Goal: Task Accomplishment & Management: Manage account settings

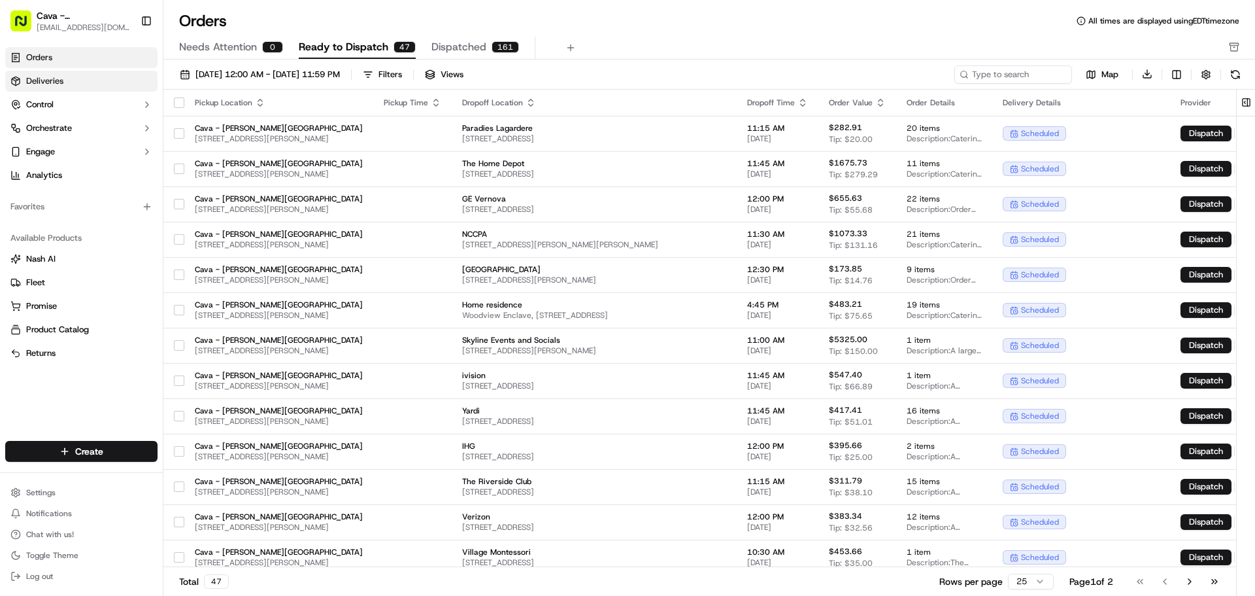
click at [136, 73] on link "Deliveries" at bounding box center [81, 81] width 152 height 21
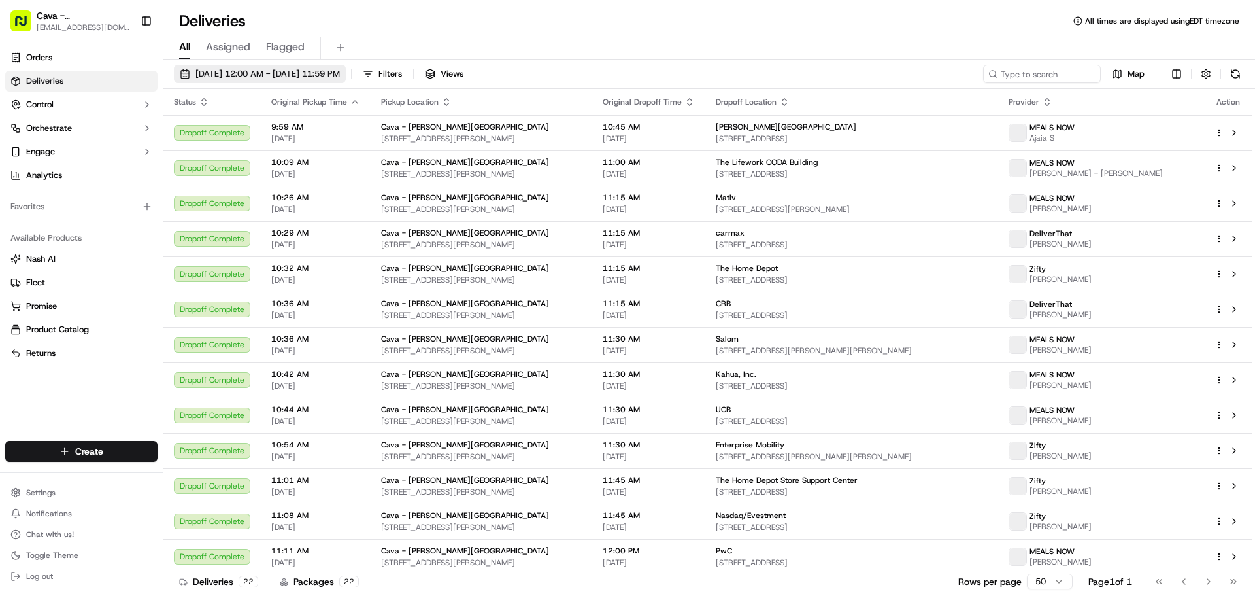
click at [209, 77] on span "[DATE] 12:00 AM - [DATE] 11:59 PM" at bounding box center [267, 74] width 144 height 12
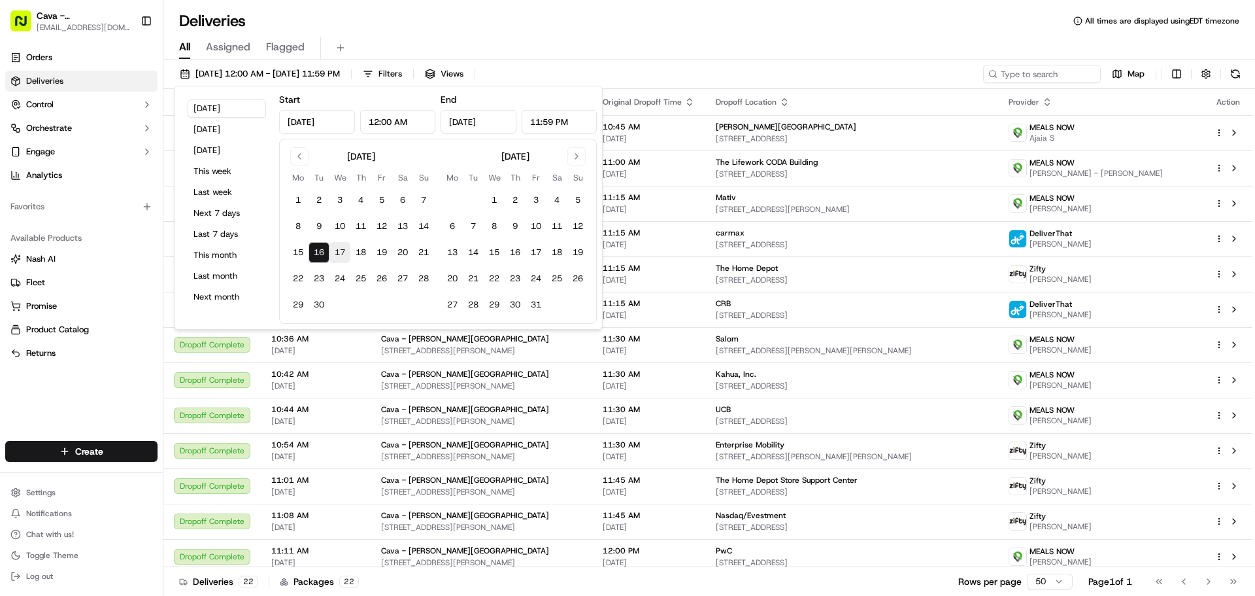
click at [331, 256] on button "17" at bounding box center [339, 252] width 21 height 21
type input "[DATE]"
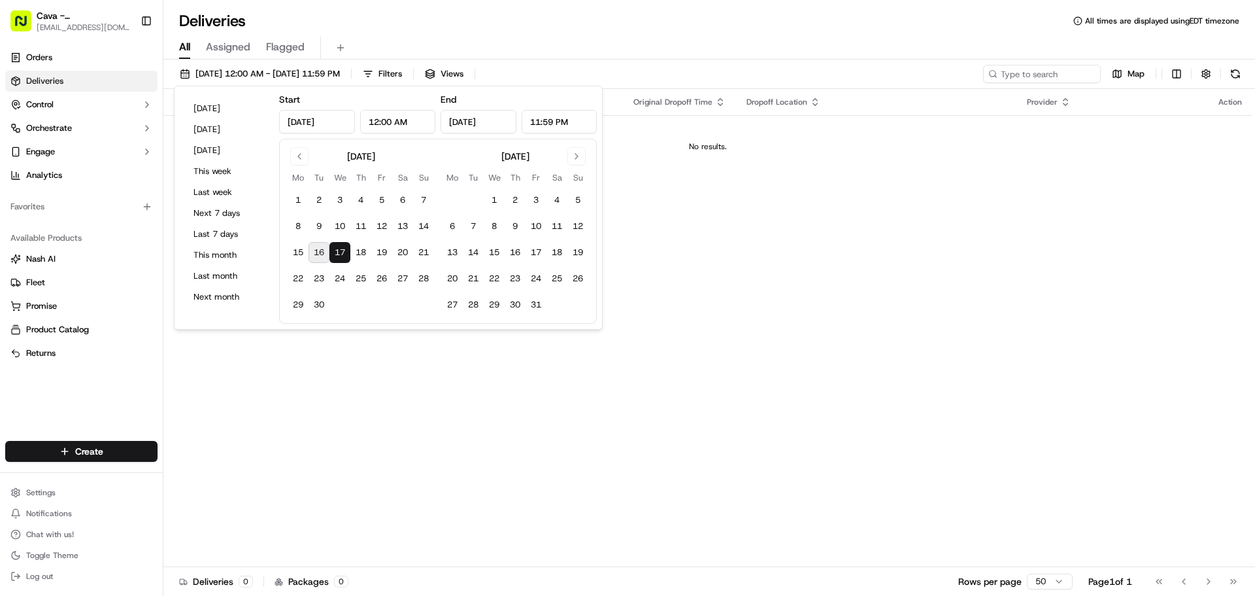
drag, startPoint x: 386, startPoint y: 48, endPoint x: 460, endPoint y: 50, distance: 74.5
click at [386, 49] on div "All Assigned Flagged" at bounding box center [709, 48] width 1092 height 23
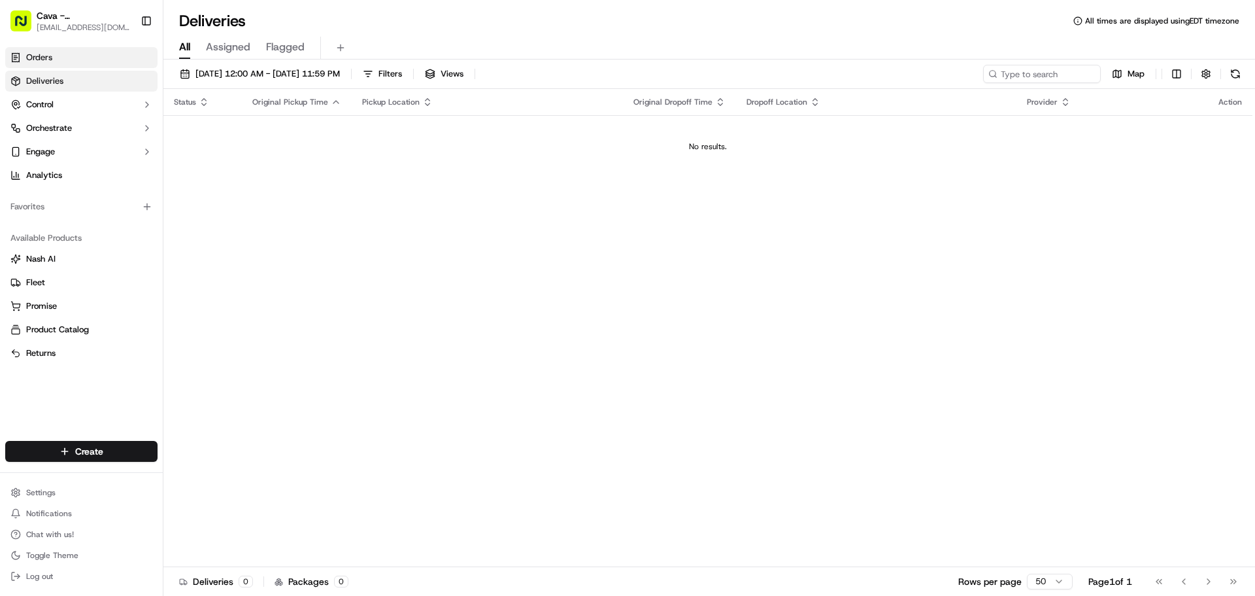
click at [47, 67] on link "Orders" at bounding box center [81, 57] width 152 height 21
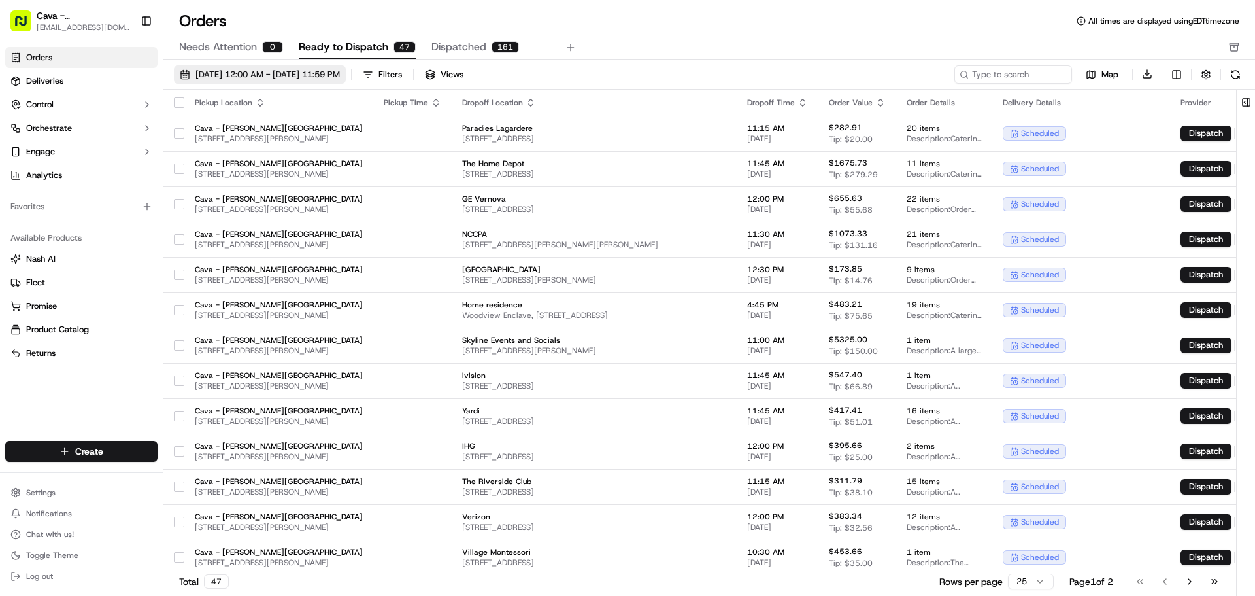
drag, startPoint x: 210, startPoint y: 71, endPoint x: 207, endPoint y: 82, distance: 12.4
click at [212, 71] on span "[DATE] 12:00 AM - [DATE] 11:59 PM" at bounding box center [267, 75] width 144 height 12
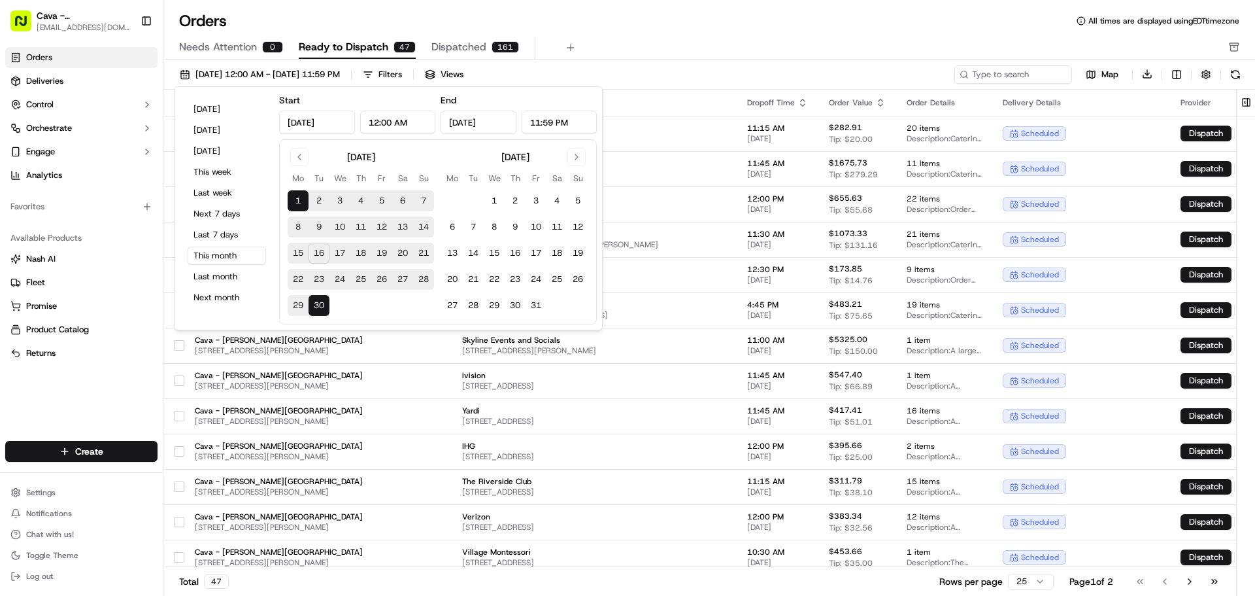
click at [334, 251] on button "17" at bounding box center [339, 253] width 21 height 21
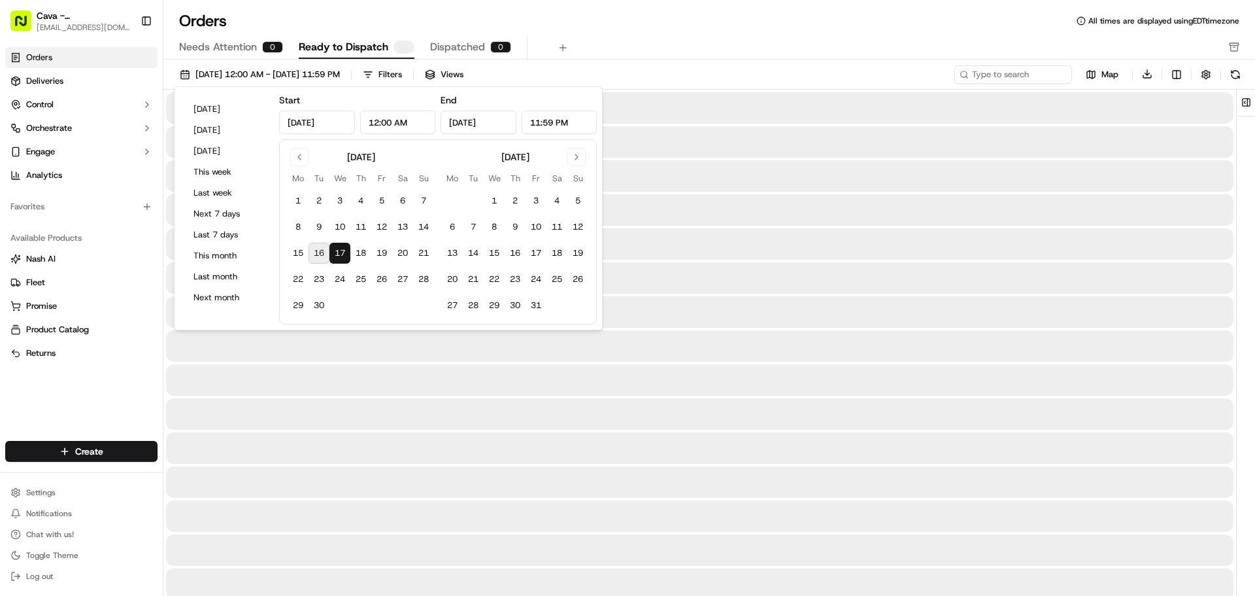
type input "[DATE]"
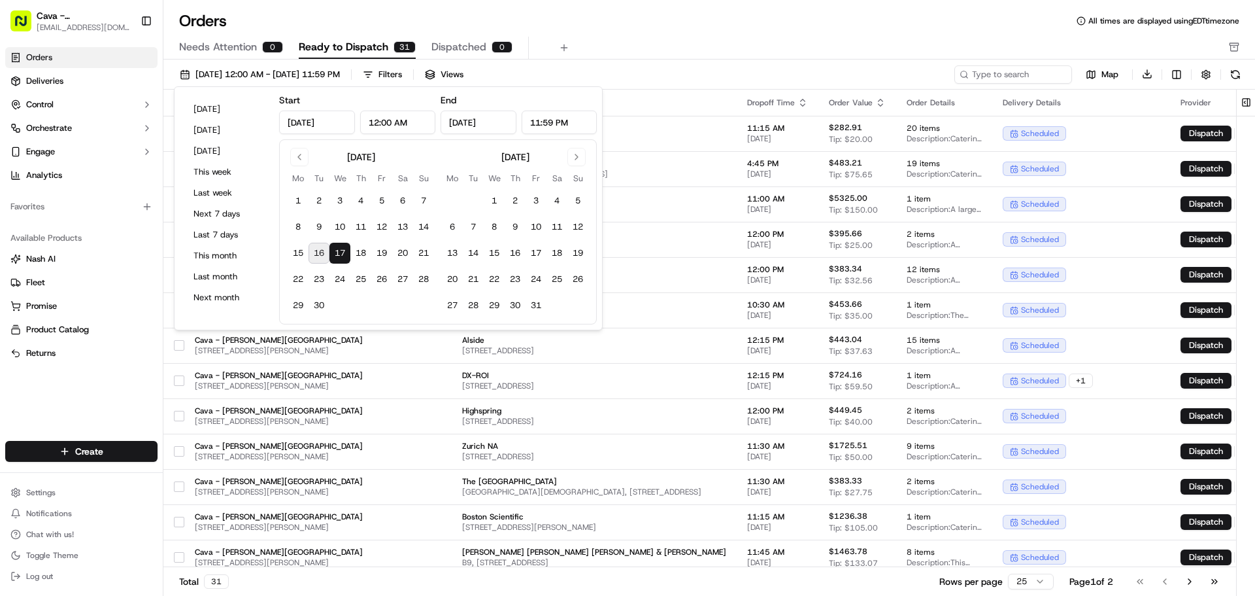
click at [607, 32] on div "Orders All times are displayed using EDT timezone Needs Attention 0 Ready to Di…" at bounding box center [709, 34] width 1092 height 49
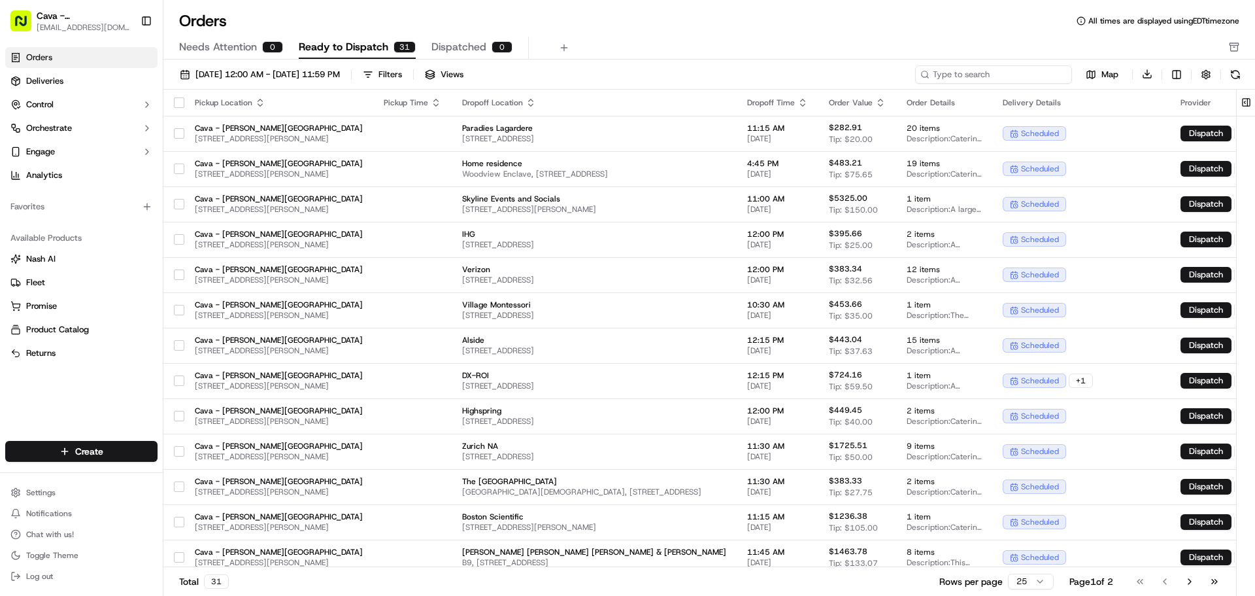
drag, startPoint x: 998, startPoint y: 77, endPoint x: 992, endPoint y: 71, distance: 9.2
click at [999, 76] on input at bounding box center [993, 74] width 157 height 18
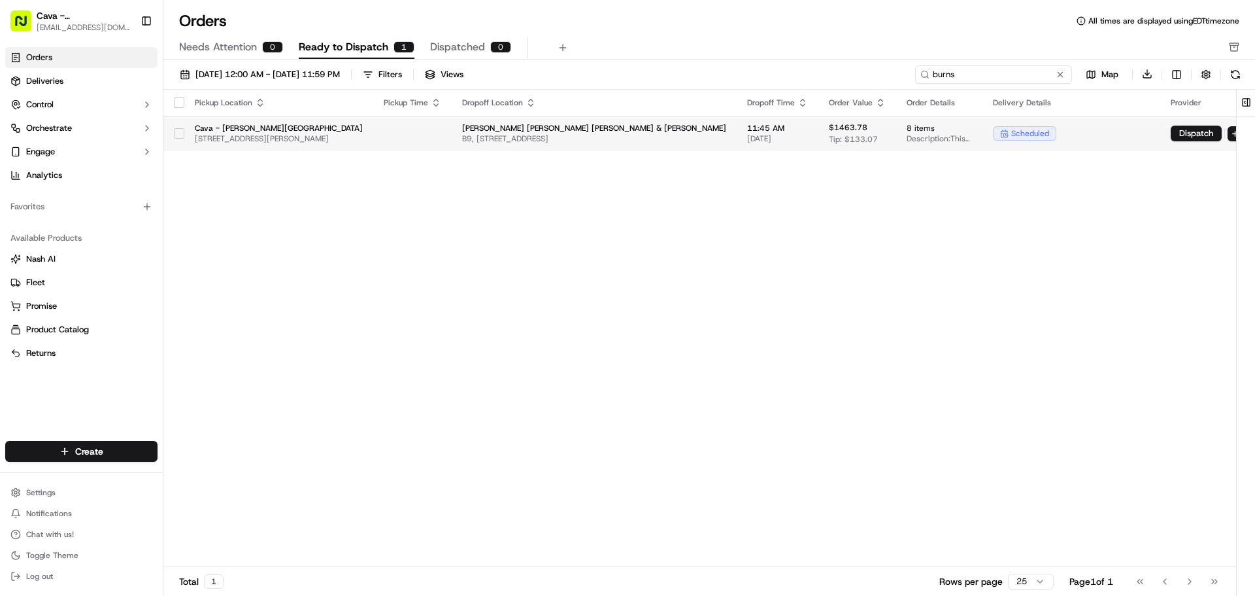
type input "burns"
click at [184, 137] on button "button" at bounding box center [179, 133] width 10 height 10
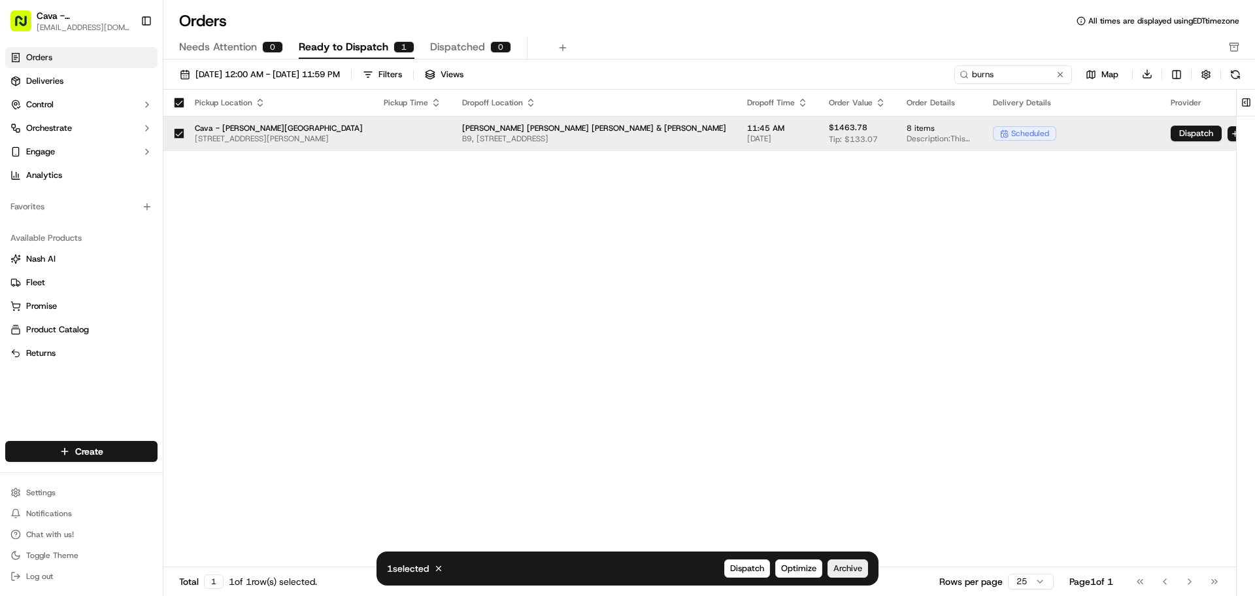
click at [836, 563] on span "Archive" at bounding box center [847, 568] width 29 height 12
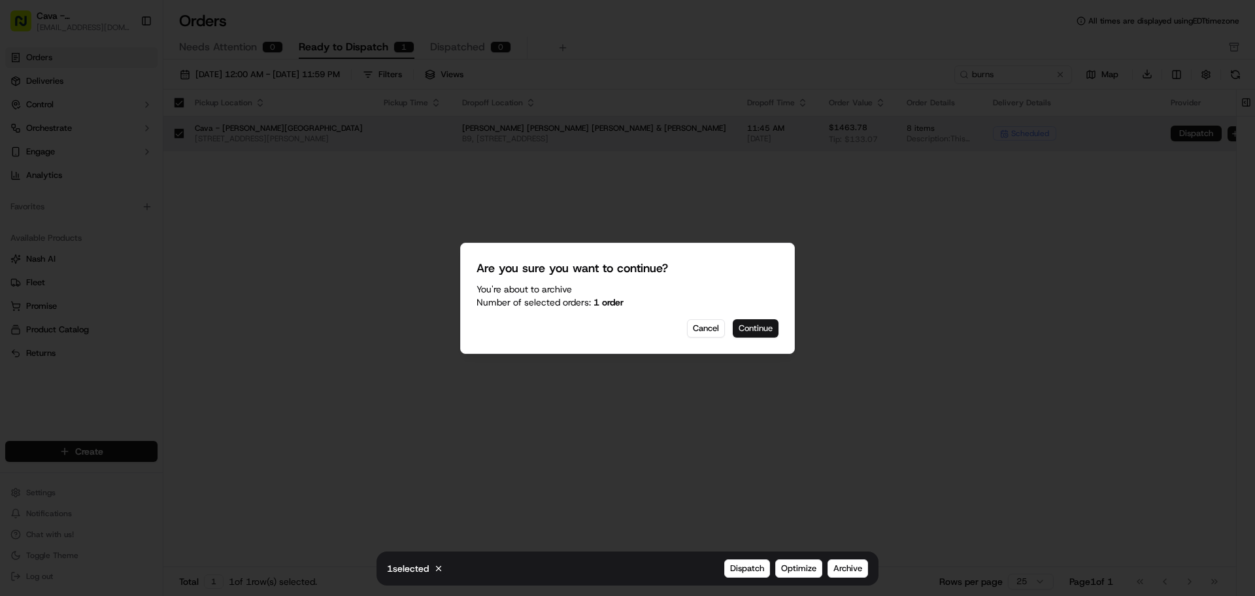
click at [771, 326] on button "Continue" at bounding box center [756, 328] width 46 height 18
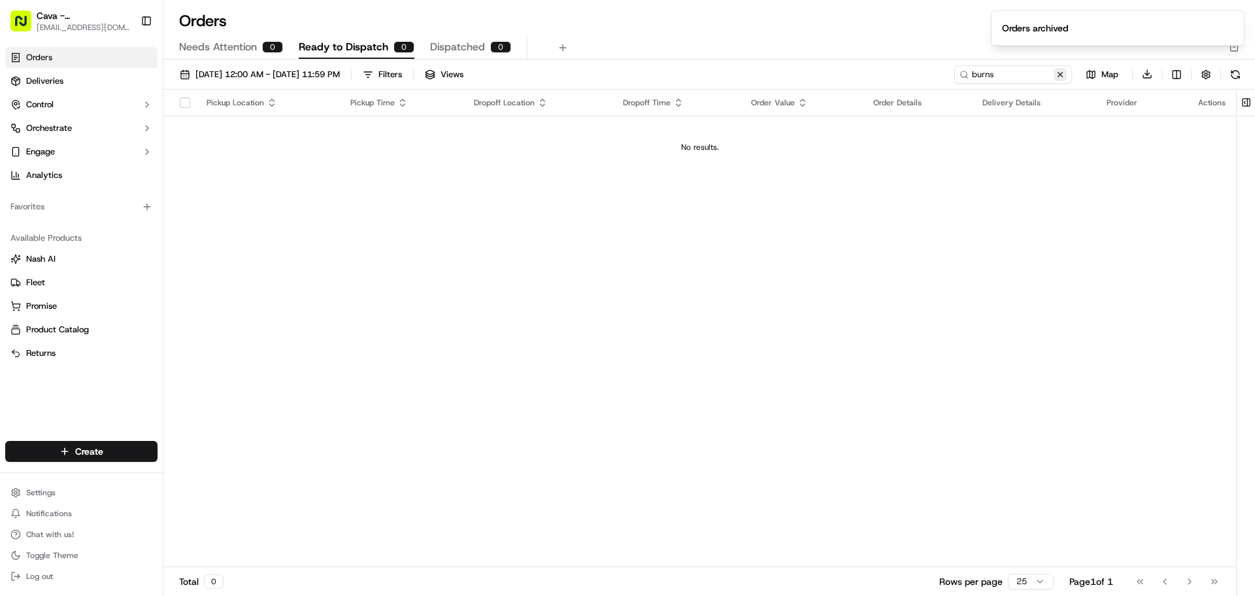
click at [1060, 74] on button at bounding box center [1060, 74] width 13 height 13
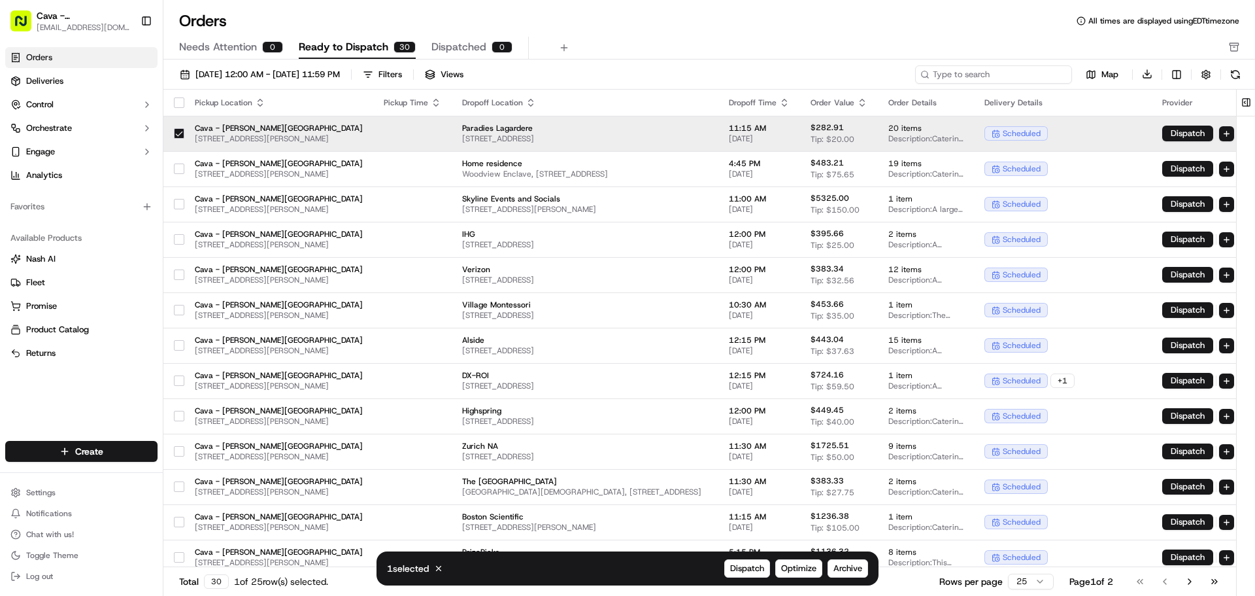
click at [986, 78] on input at bounding box center [993, 74] width 157 height 18
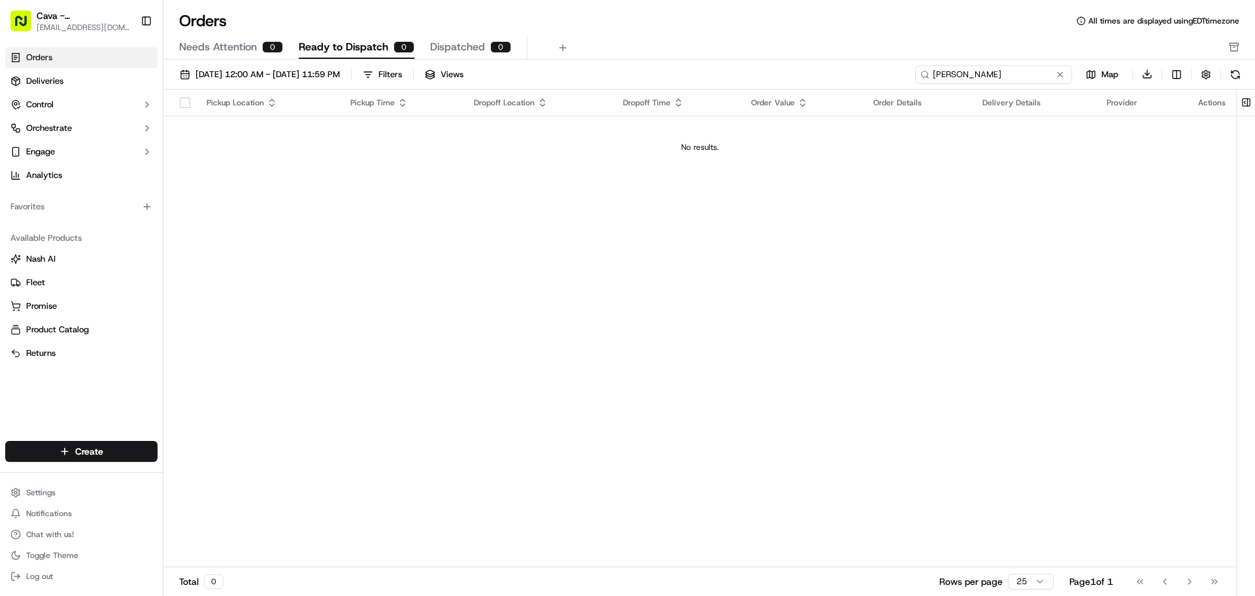
drag, startPoint x: 999, startPoint y: 71, endPoint x: 667, endPoint y: 29, distance: 334.1
click at [667, 29] on div "Orders All times are displayed using EDT timezone Needs Attention 0 Ready to Di…" at bounding box center [709, 298] width 1092 height 596
paste input "10192-6426968-3536852"
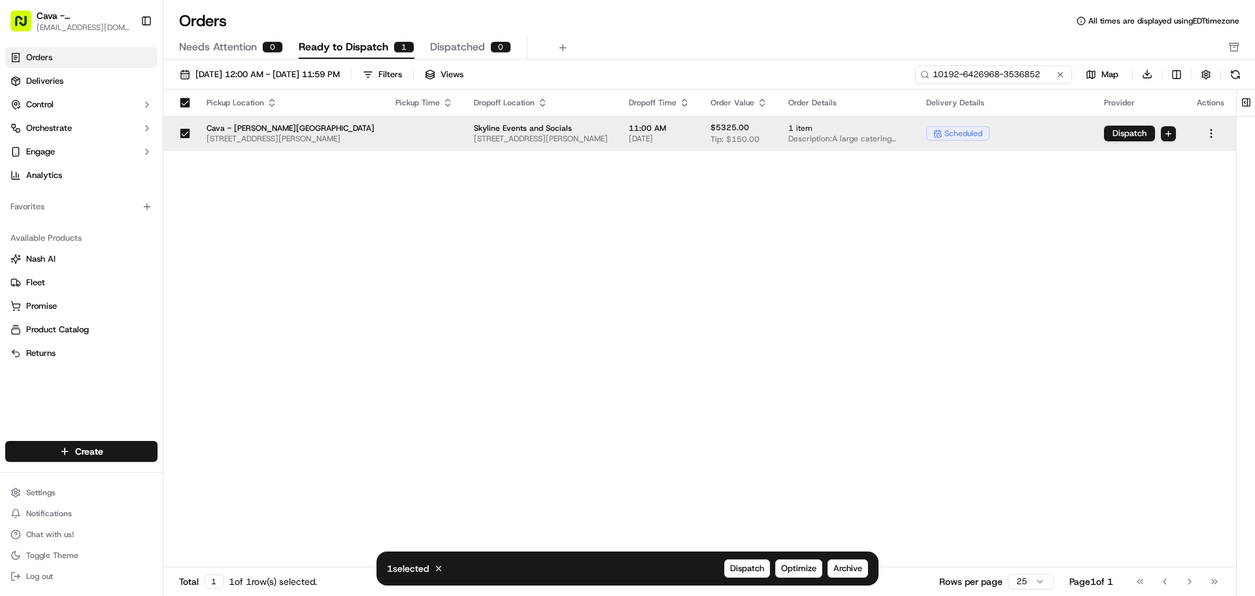
type input "10192-6426968-3536852"
click at [1213, 133] on html "Cava - [PERSON_NAME] Springs [EMAIL_ADDRESS][DOMAIN_NAME] Toggle Sidebar Orders…" at bounding box center [627, 298] width 1255 height 596
click at [1153, 255] on div "Archive" at bounding box center [1182, 255] width 140 height 20
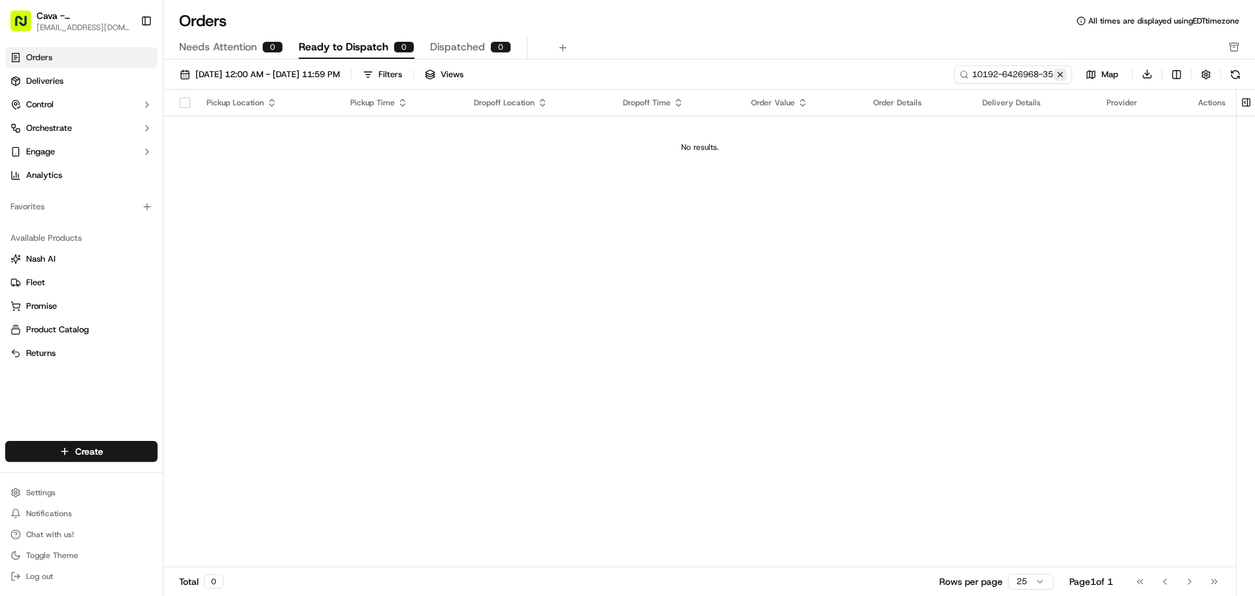
click at [1060, 75] on button at bounding box center [1060, 74] width 13 height 13
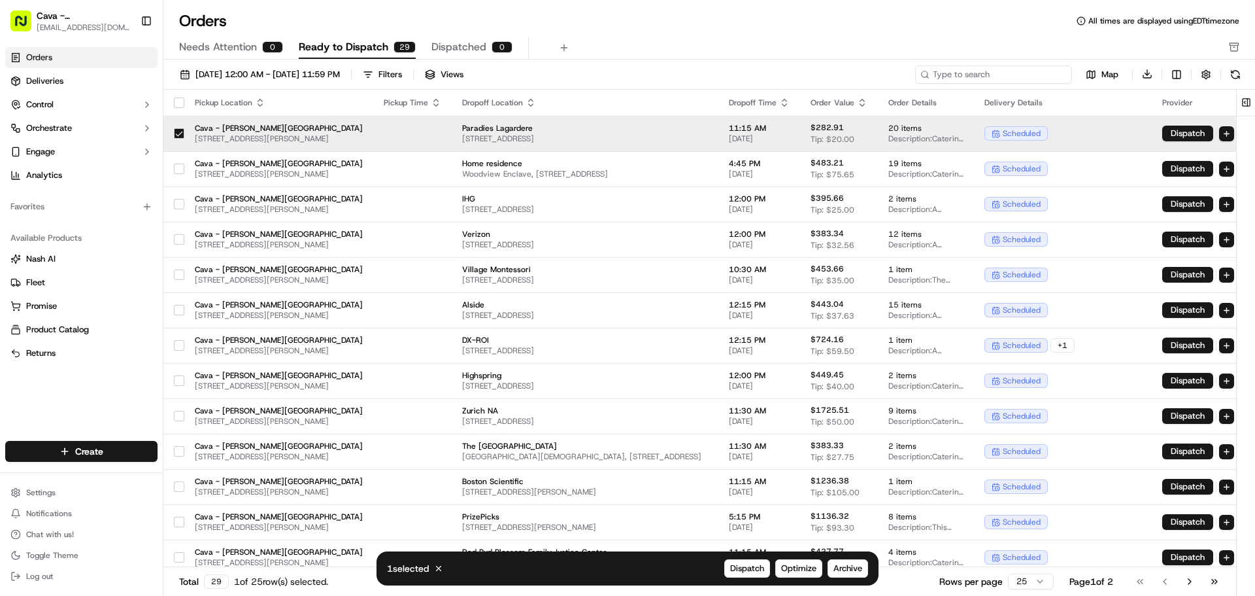
click at [1007, 74] on input at bounding box center [993, 74] width 157 height 18
paste input "10192-8039250-4747151"
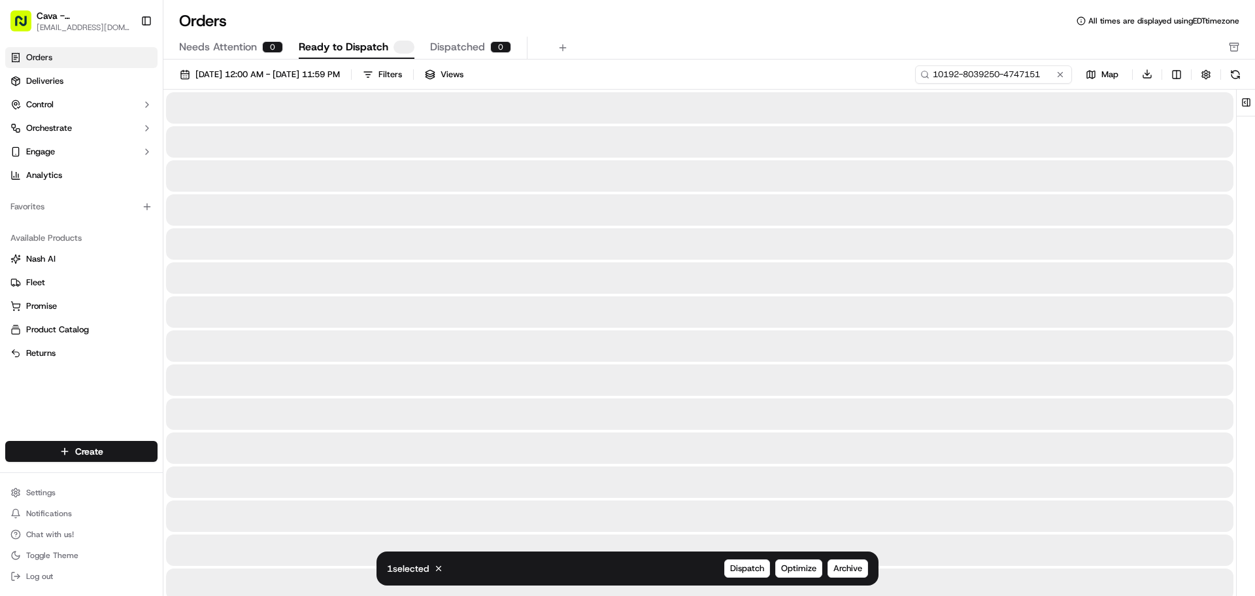
type input "10192-8039250-4747151"
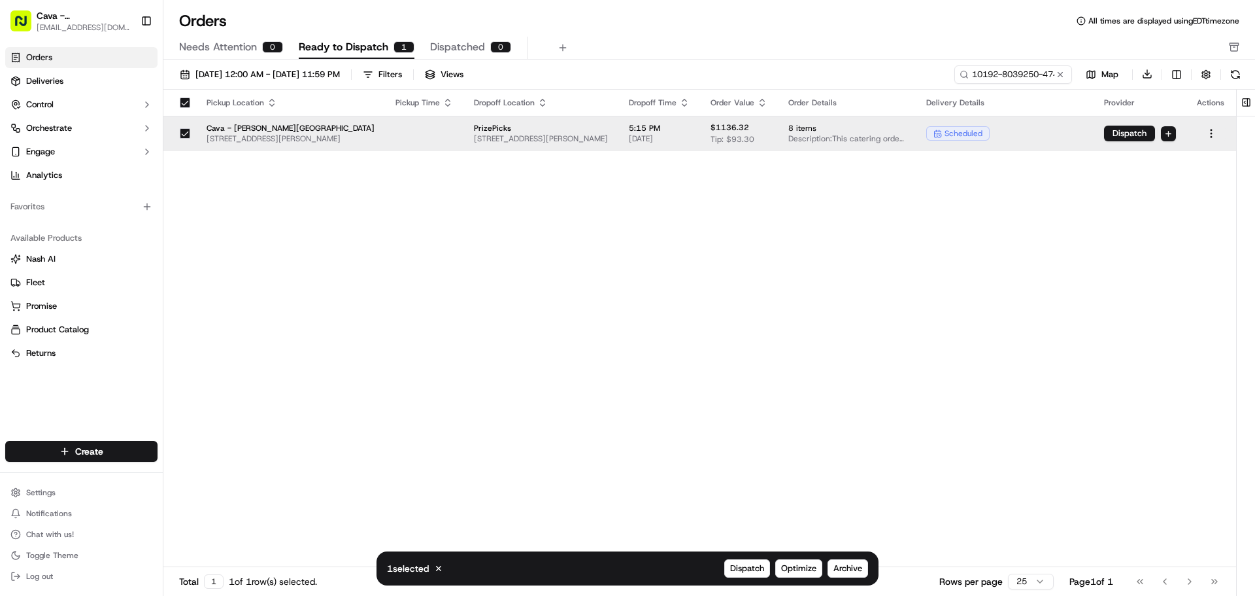
click at [1215, 132] on html "Cava - [PERSON_NAME] Springs [EMAIL_ADDRESS][DOMAIN_NAME] Toggle Sidebar Orders…" at bounding box center [627, 298] width 1255 height 596
click at [1156, 260] on div "Archive" at bounding box center [1182, 255] width 140 height 20
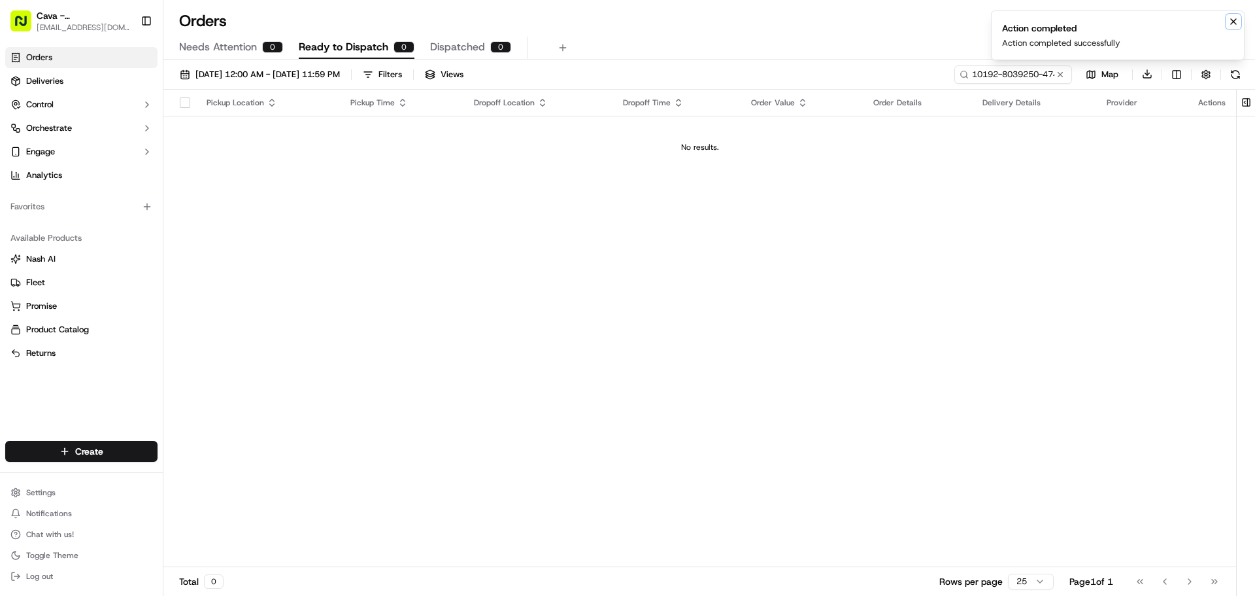
click at [1234, 24] on icon "Notifications (F8)" at bounding box center [1233, 21] width 10 height 10
click at [1237, 47] on icon "button" at bounding box center [1234, 48] width 7 height 6
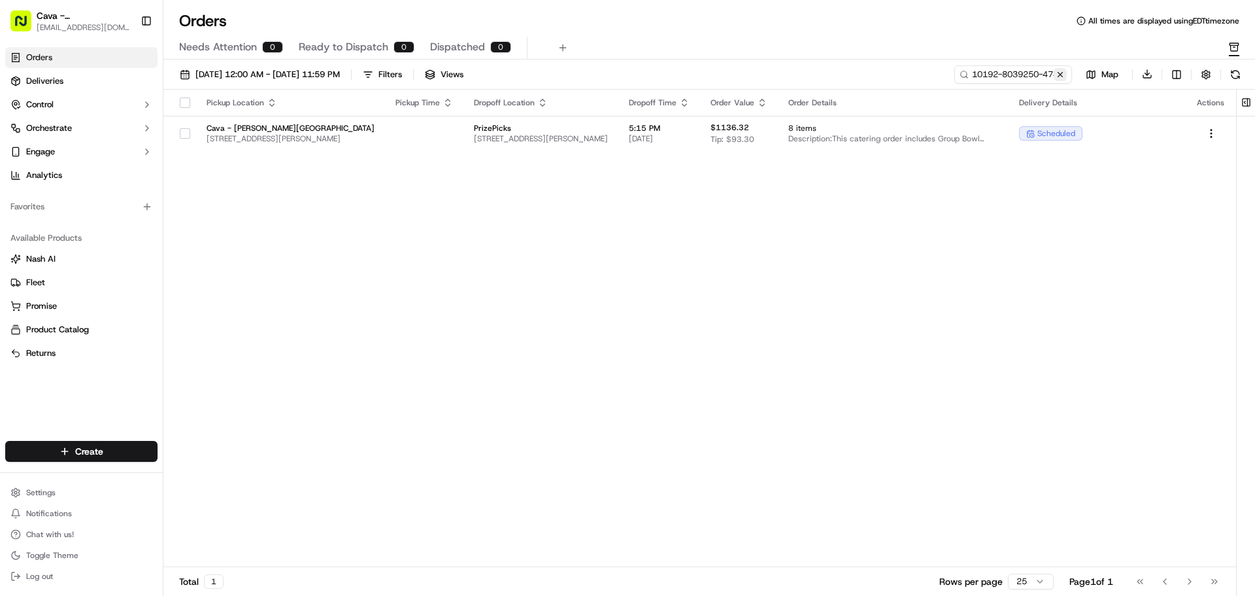
click at [1060, 80] on button at bounding box center [1060, 74] width 13 height 13
